Goal: Task Accomplishment & Management: Use online tool/utility

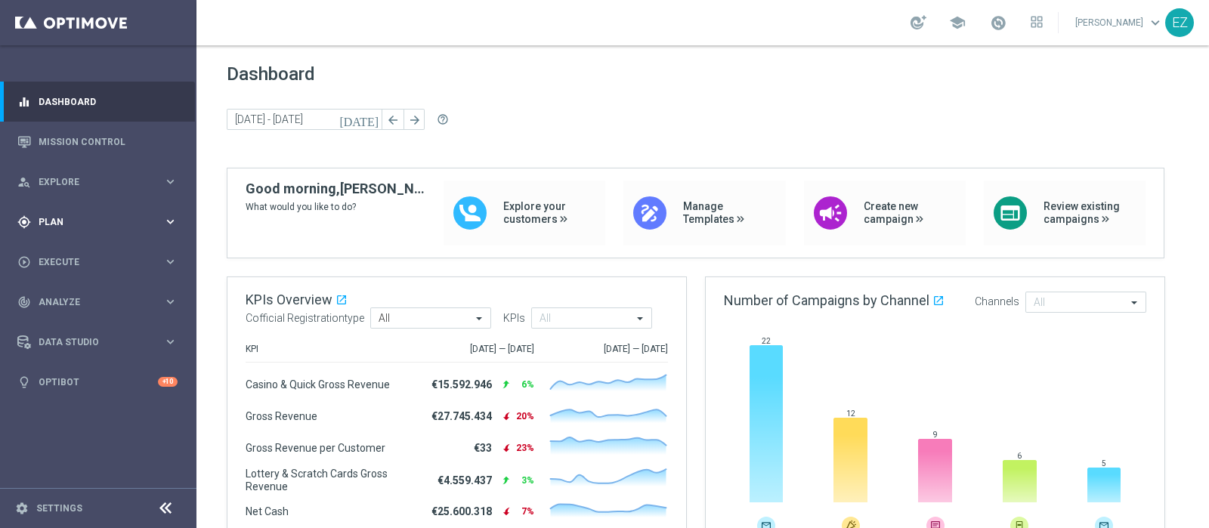
click at [43, 221] on span "Plan" at bounding box center [101, 222] width 125 height 9
click at [53, 288] on accordion "Templates keyboard_arrow_right Optimail OptiMobile In-App OptiMobile Push Optip…" at bounding box center [117, 298] width 156 height 23
click at [57, 299] on span "Templates" at bounding box center [94, 298] width 108 height 9
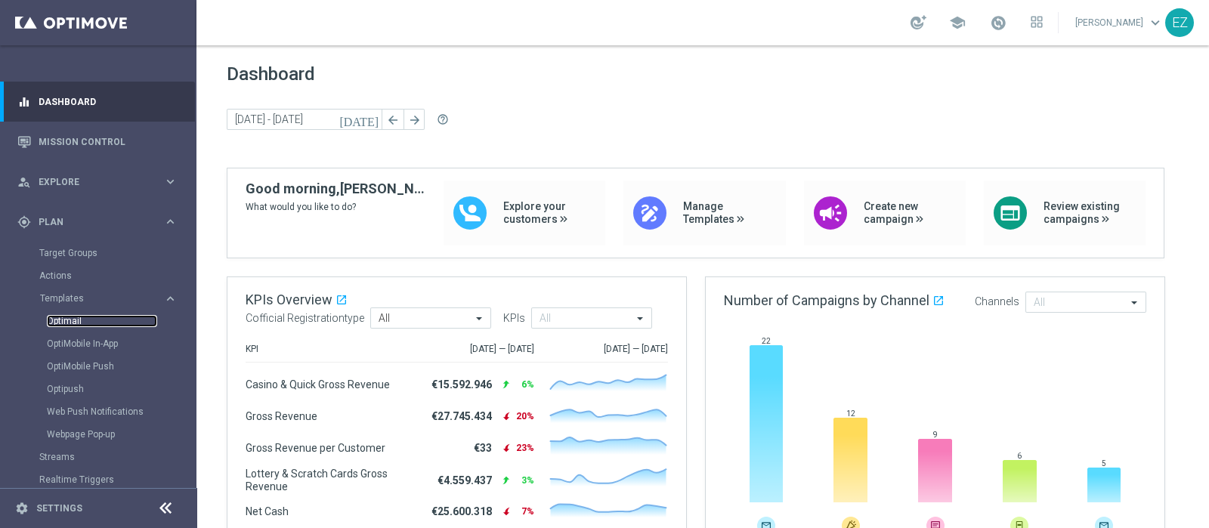
click at [70, 316] on link "Optimail" at bounding box center [102, 321] width 110 height 12
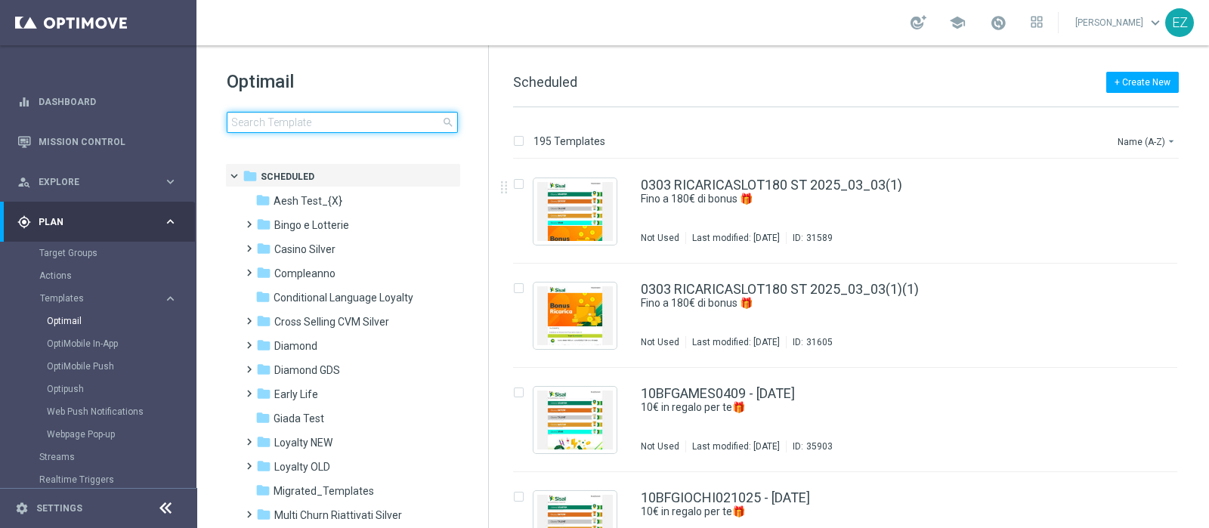
click at [373, 122] on input at bounding box center [342, 122] width 231 height 21
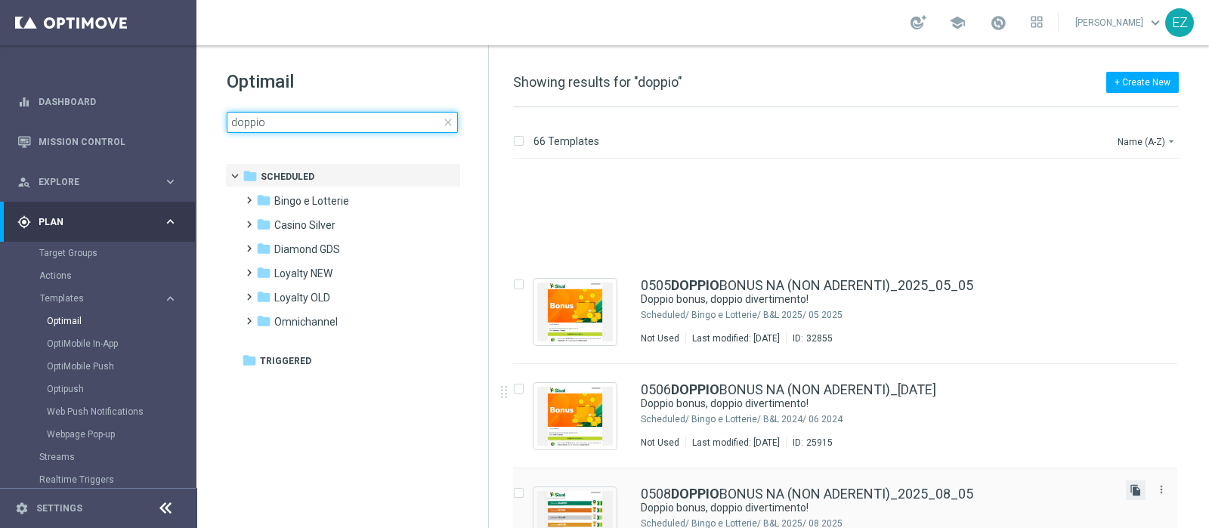
scroll to position [755, 0]
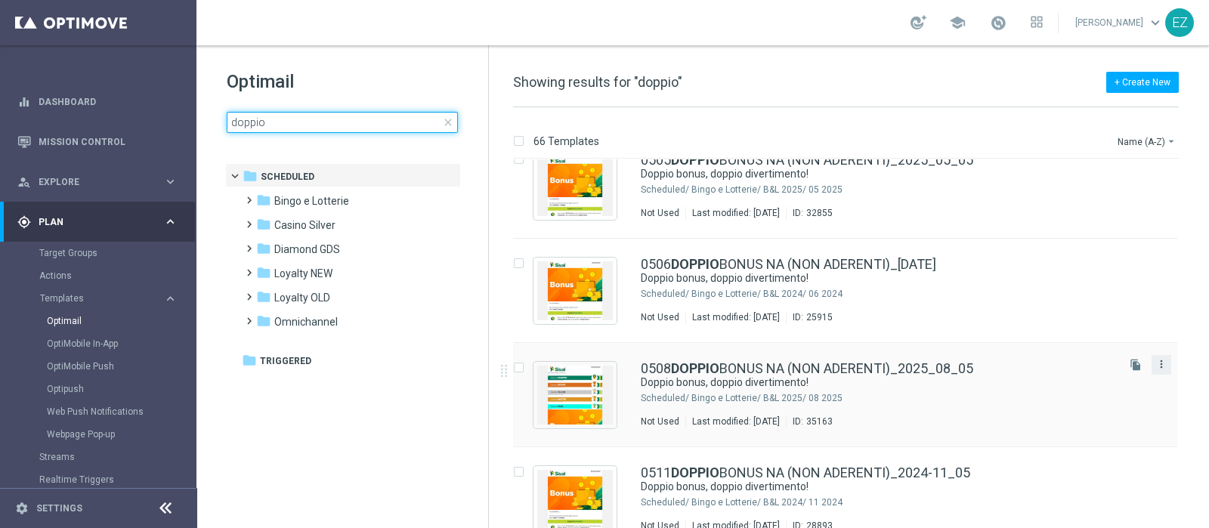
type input "doppio"
click at [1156, 362] on icon "more_vert" at bounding box center [1162, 364] width 12 height 12
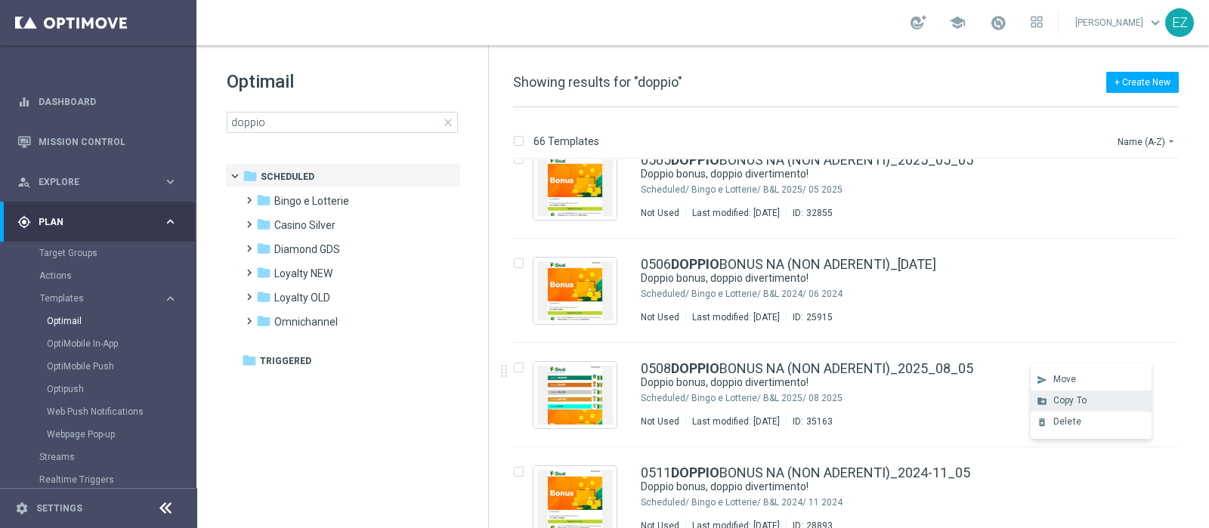
click at [1081, 398] on span "Copy To" at bounding box center [1070, 400] width 33 height 11
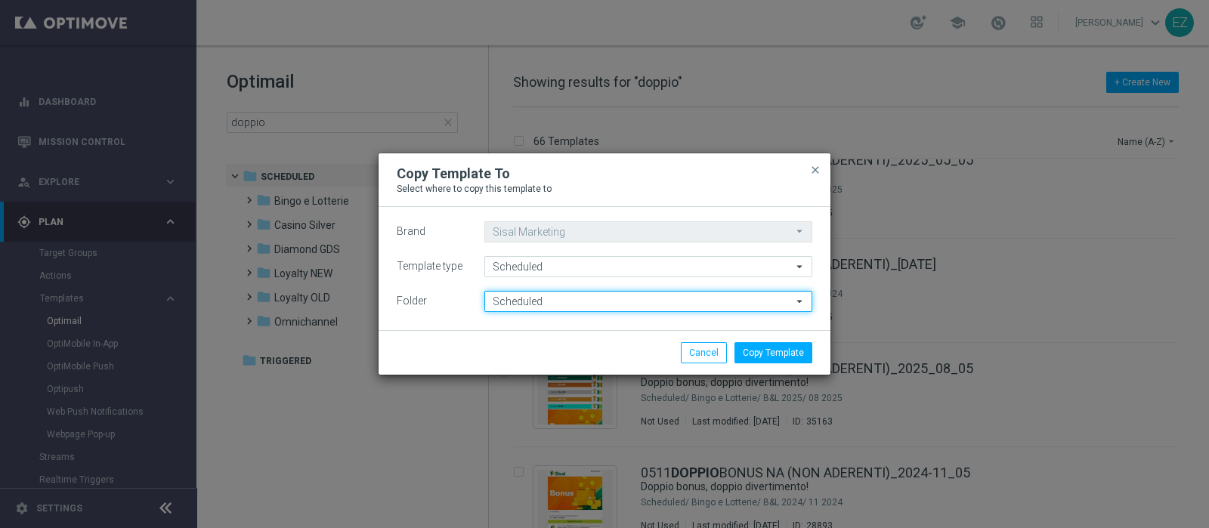
click at [521, 300] on input "Scheduled" at bounding box center [648, 301] width 328 height 21
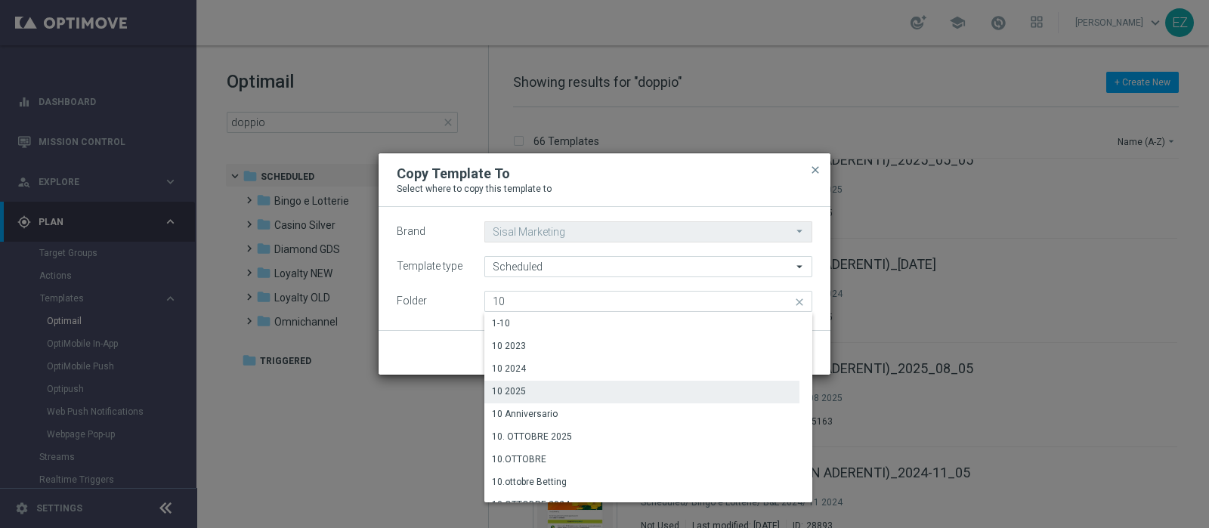
click at [531, 395] on div "10 2025" at bounding box center [641, 391] width 315 height 21
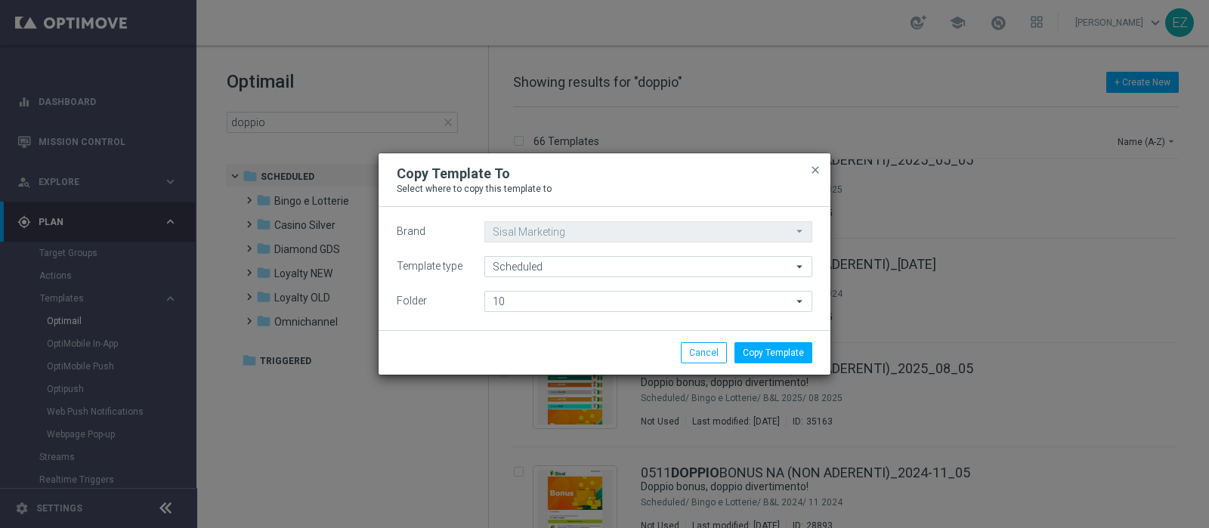
type input "10 2025"
click at [775, 349] on button "Copy Template" at bounding box center [774, 352] width 78 height 21
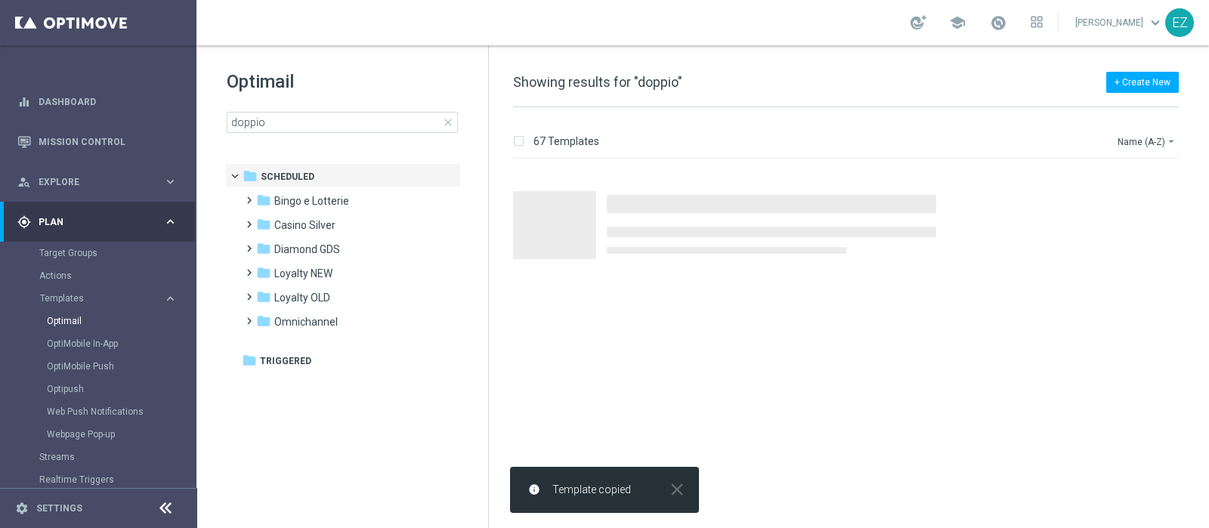
scroll to position [0, 0]
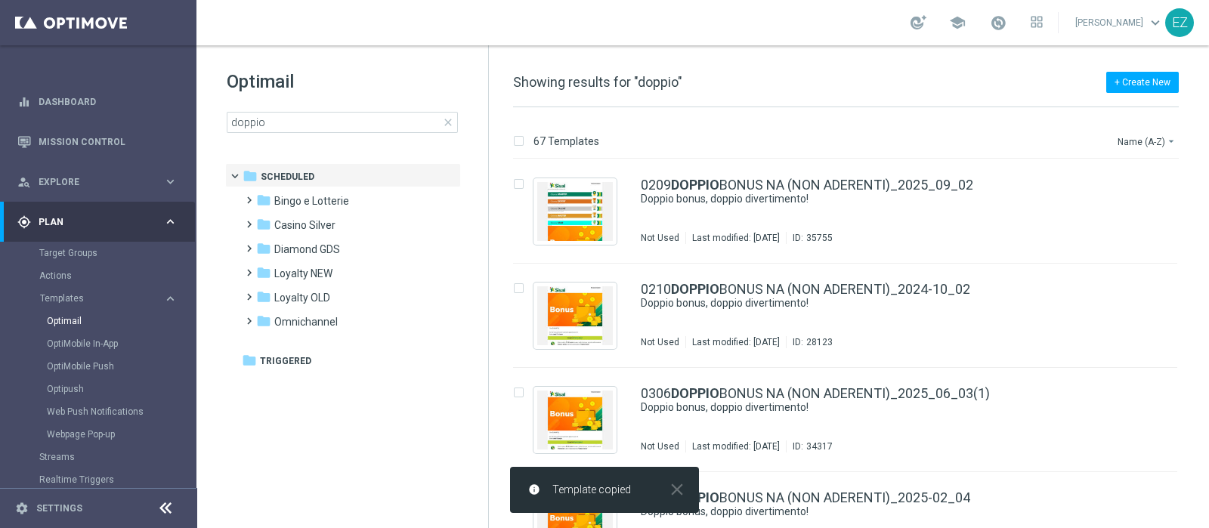
click at [452, 119] on span "close" at bounding box center [448, 122] width 12 height 12
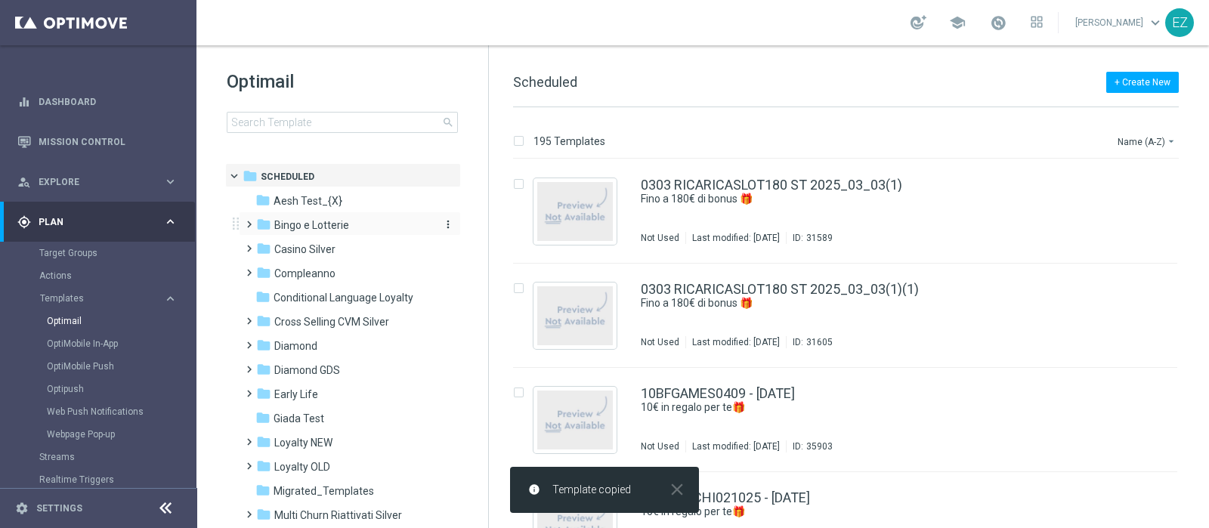
click at [320, 223] on span "Bingo e Lotterie" at bounding box center [311, 225] width 75 height 14
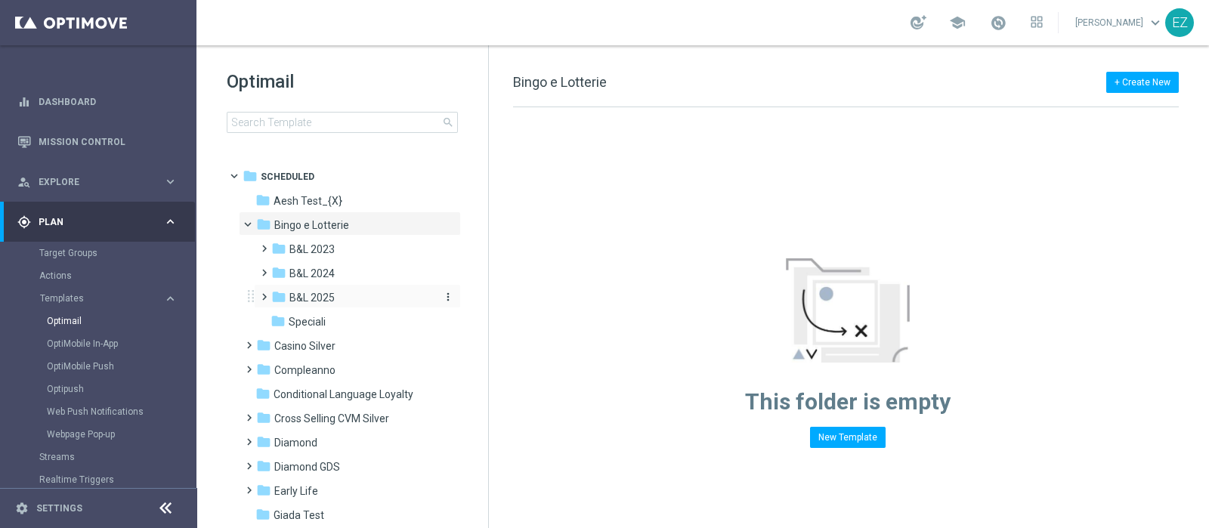
click at [320, 300] on span "B&L 2025" at bounding box center [311, 298] width 45 height 14
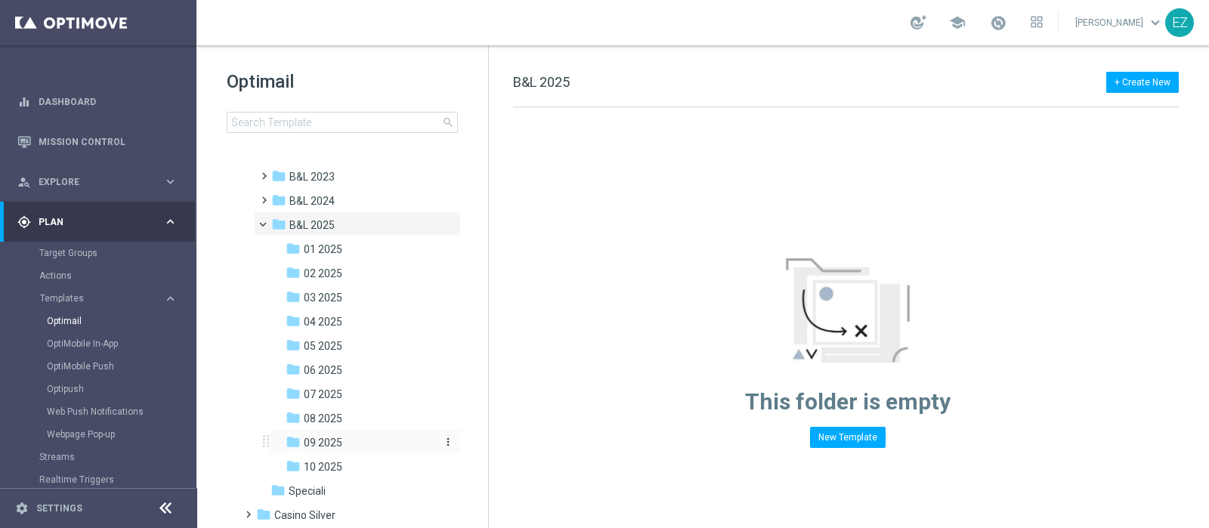
scroll to position [188, 0]
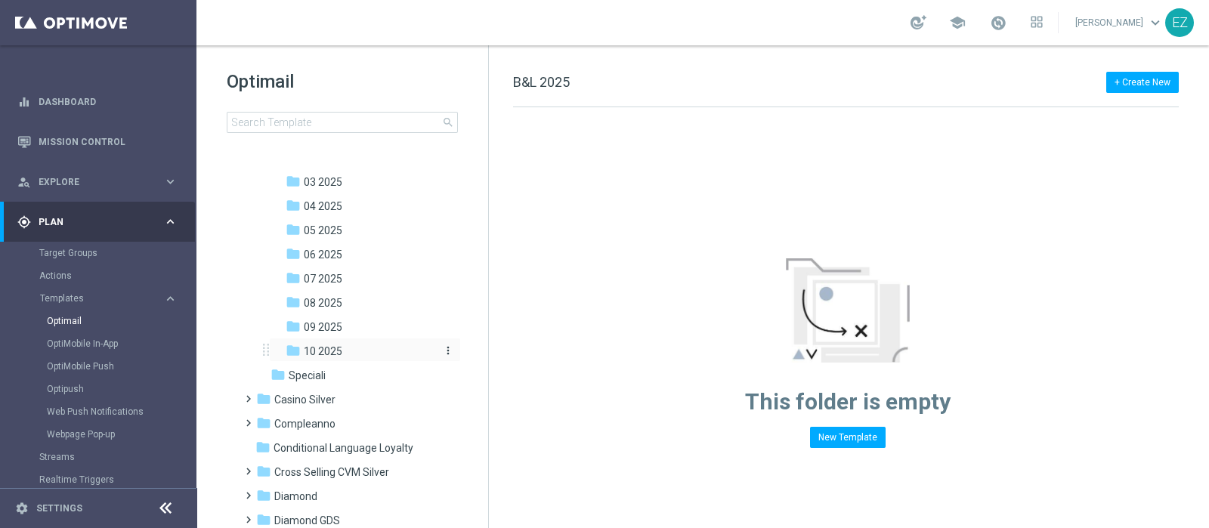
click at [330, 350] on span "10 2025" at bounding box center [323, 352] width 39 height 14
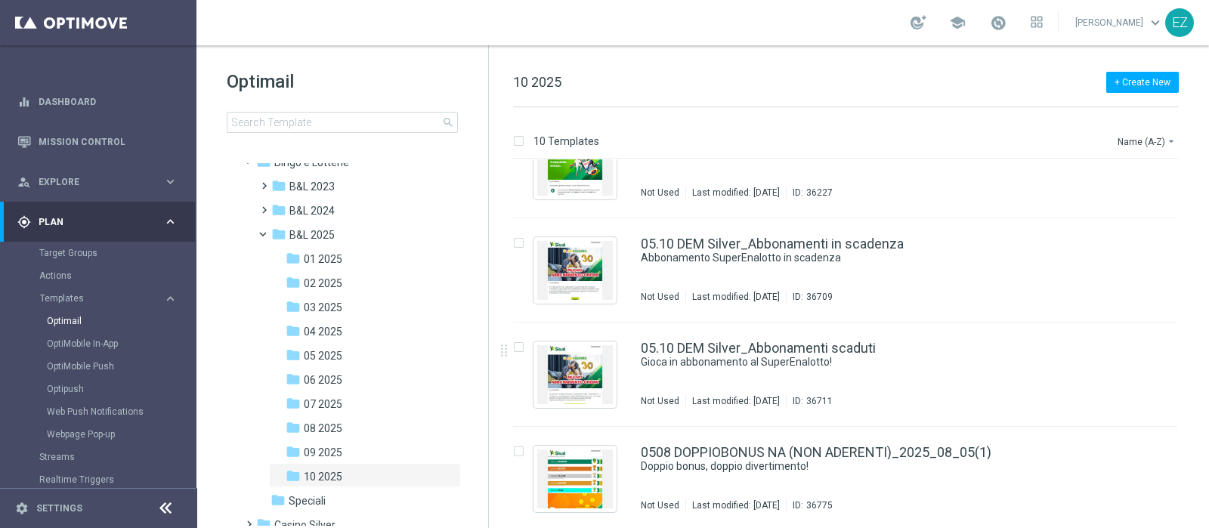
scroll to position [673, 0]
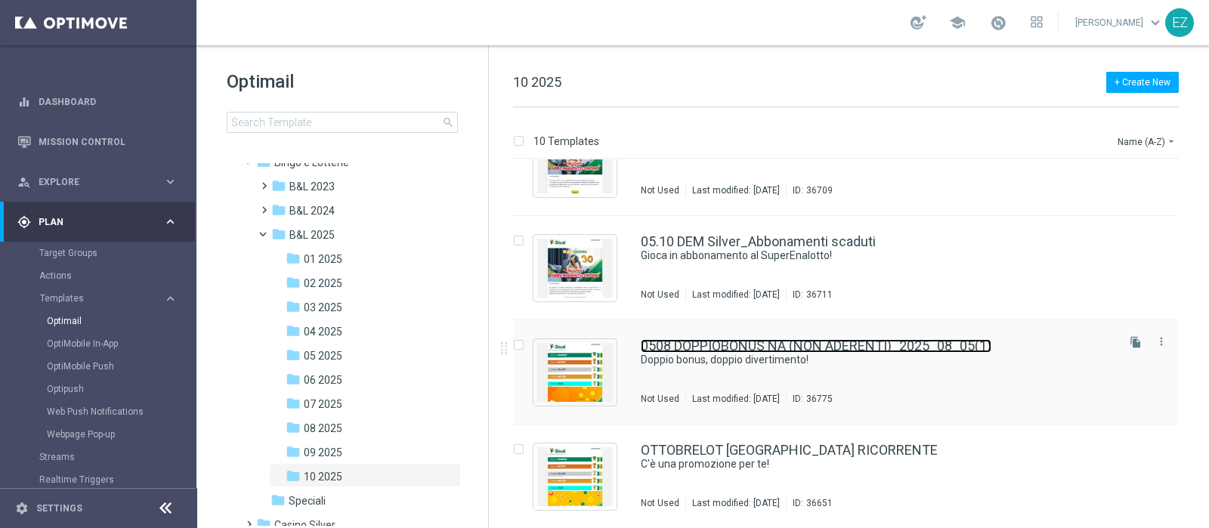
click at [754, 342] on link "0508 DOPPIOBONUS NA (NON ADERENTI)_2025_08_05(1)" at bounding box center [816, 346] width 351 height 14
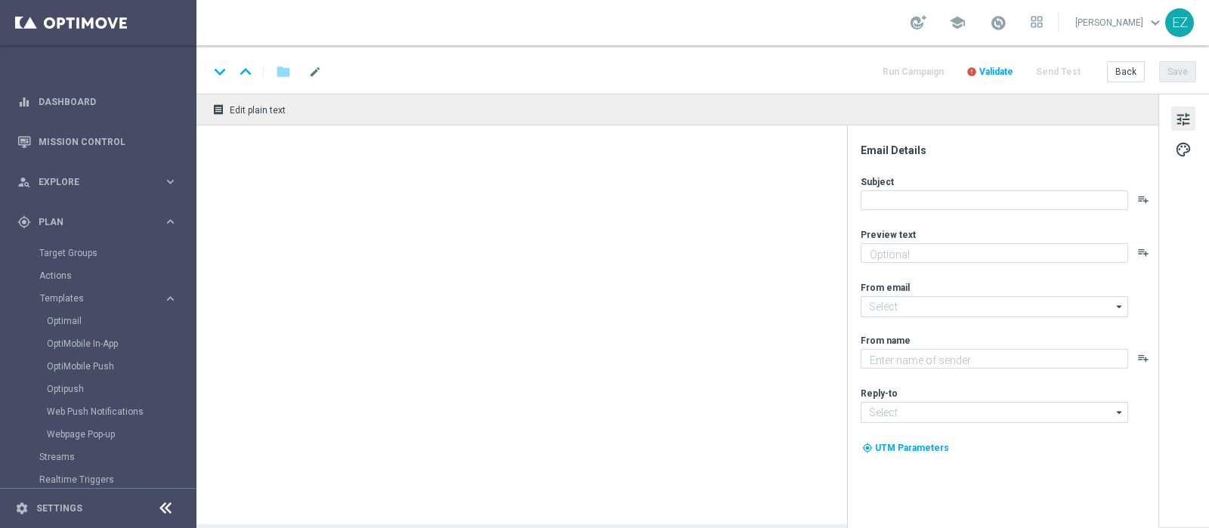
type textarea "Subito 1€ di bonus e poi..."
type input "newsletter@comunicazioni.sisal.it"
type textarea "Sisal"
type input "info@sisal.it"
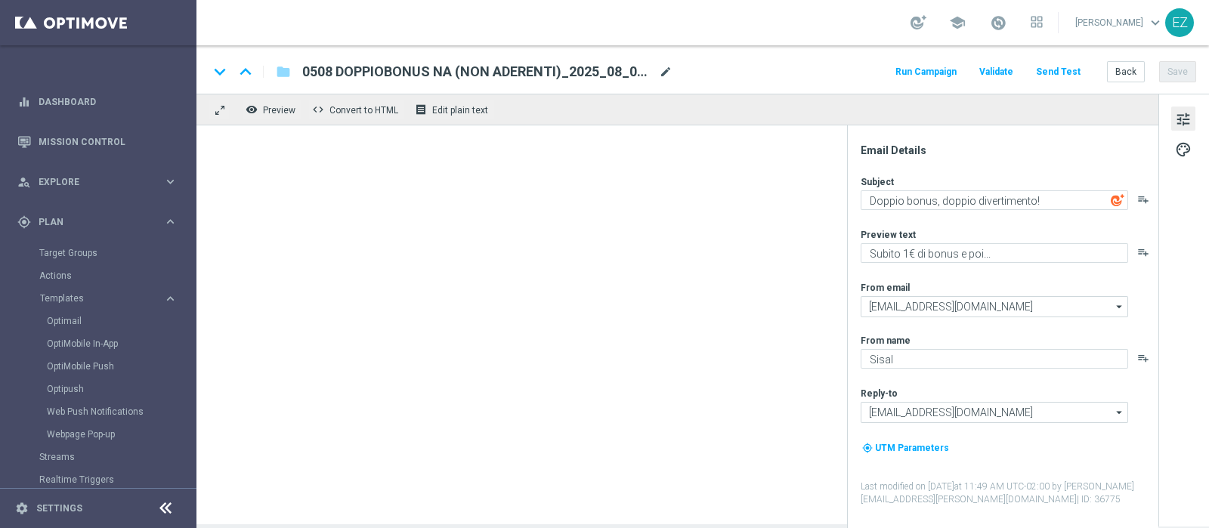
click at [665, 77] on span "mode_edit" at bounding box center [666, 72] width 14 height 14
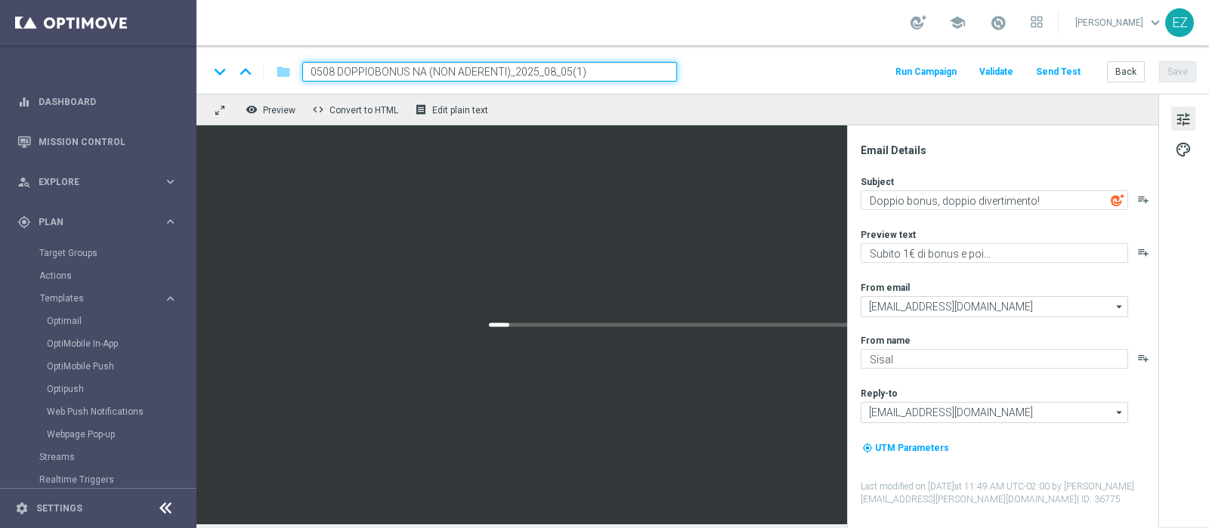
click at [325, 71] on input "0508 DOPPIOBONUS NA (NON ADERENTI)_2025_08_05(1)" at bounding box center [489, 72] width 375 height 20
click at [323, 71] on input "0508 DOPPIOBONUS NA (NON ADERENTI)_2025_08_05(1)" at bounding box center [489, 72] width 375 height 20
click at [605, 63] on input "0710 DOPPIOBONUS NA (NON ADERENTI)_2025_08_05(1)" at bounding box center [489, 72] width 375 height 20
type input "0710 DOPPIOBONUS NA (NON ADERENTI)_2025_10_07"
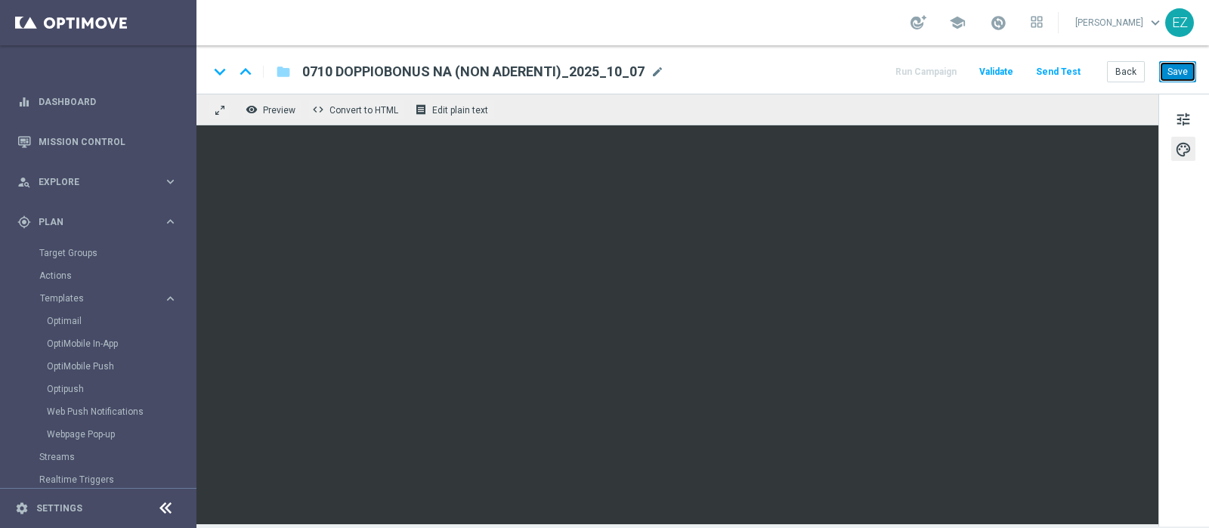
click at [1184, 71] on button "Save" at bounding box center [1177, 71] width 37 height 21
